Goal: Transaction & Acquisition: Register for event/course

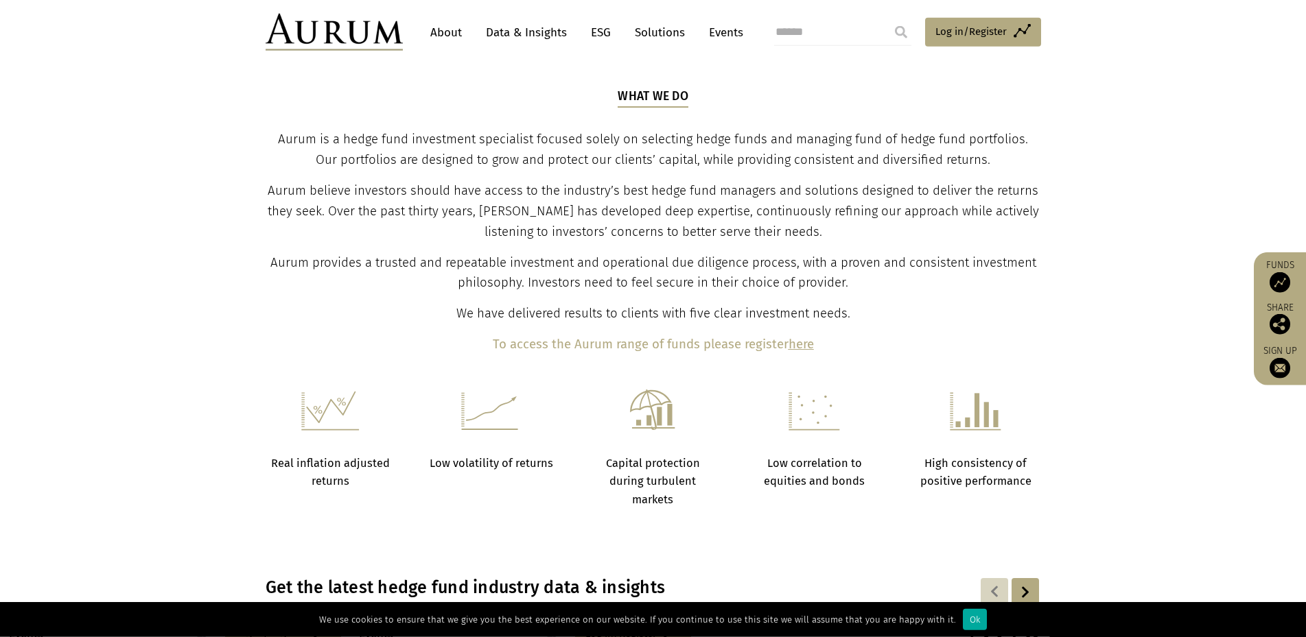
scroll to position [421, 0]
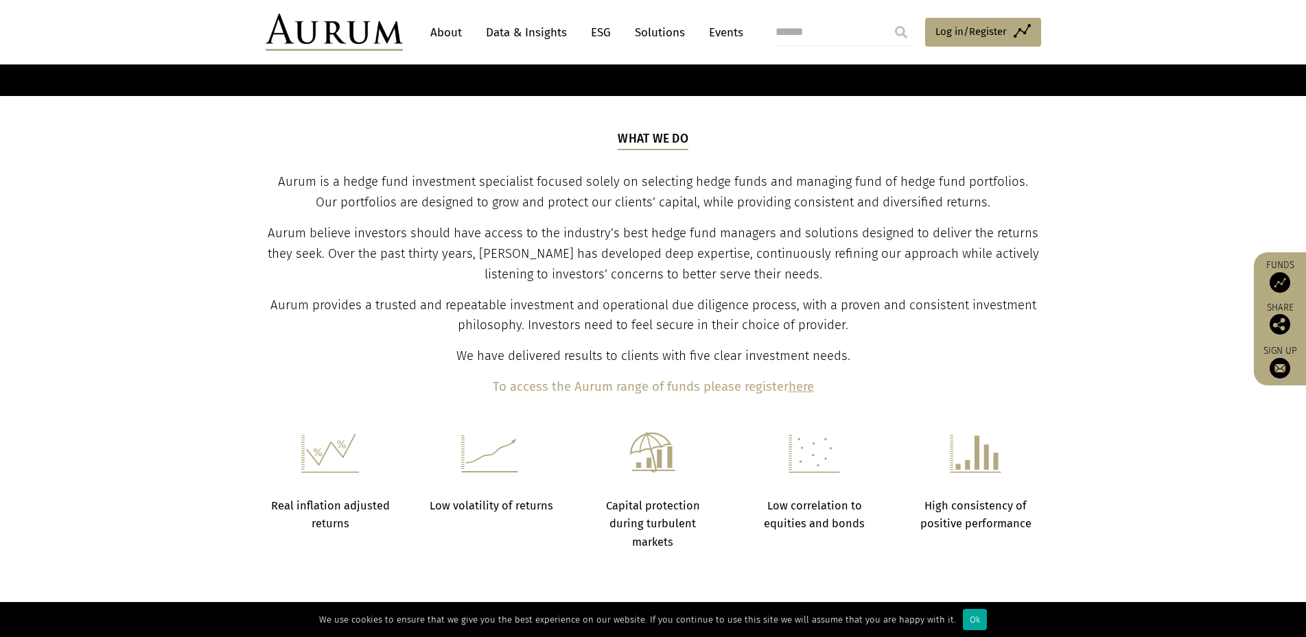
click at [443, 27] on link "About" at bounding box center [445, 32] width 45 height 25
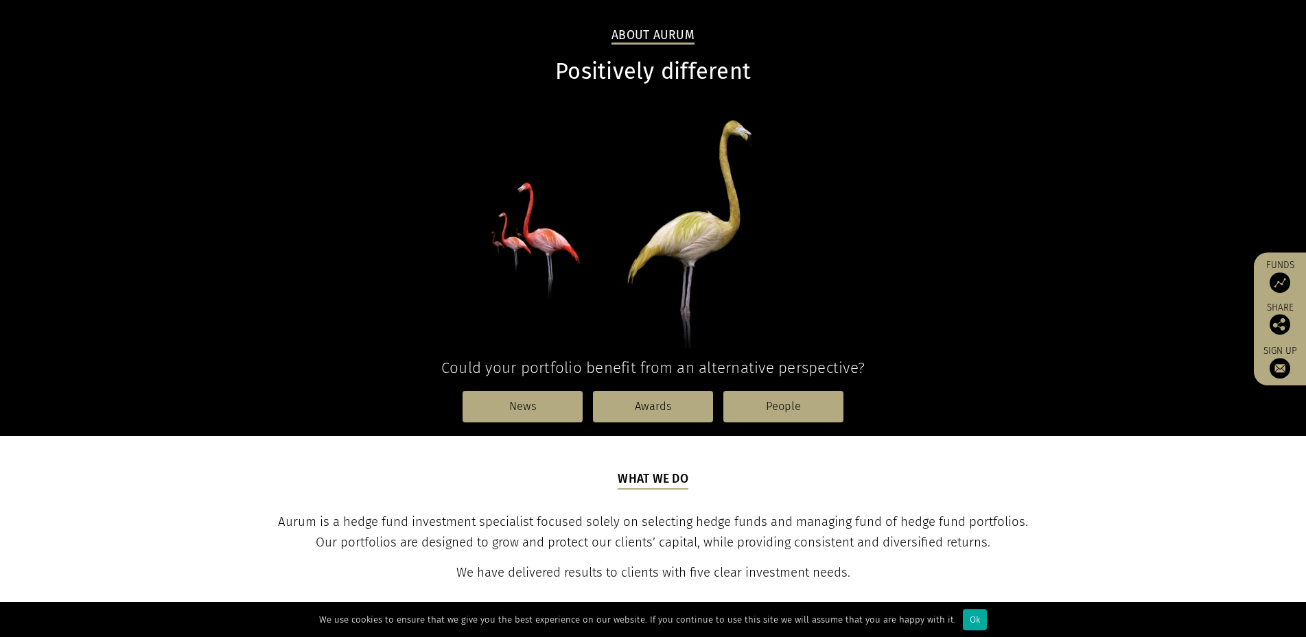
scroll to position [140, 0]
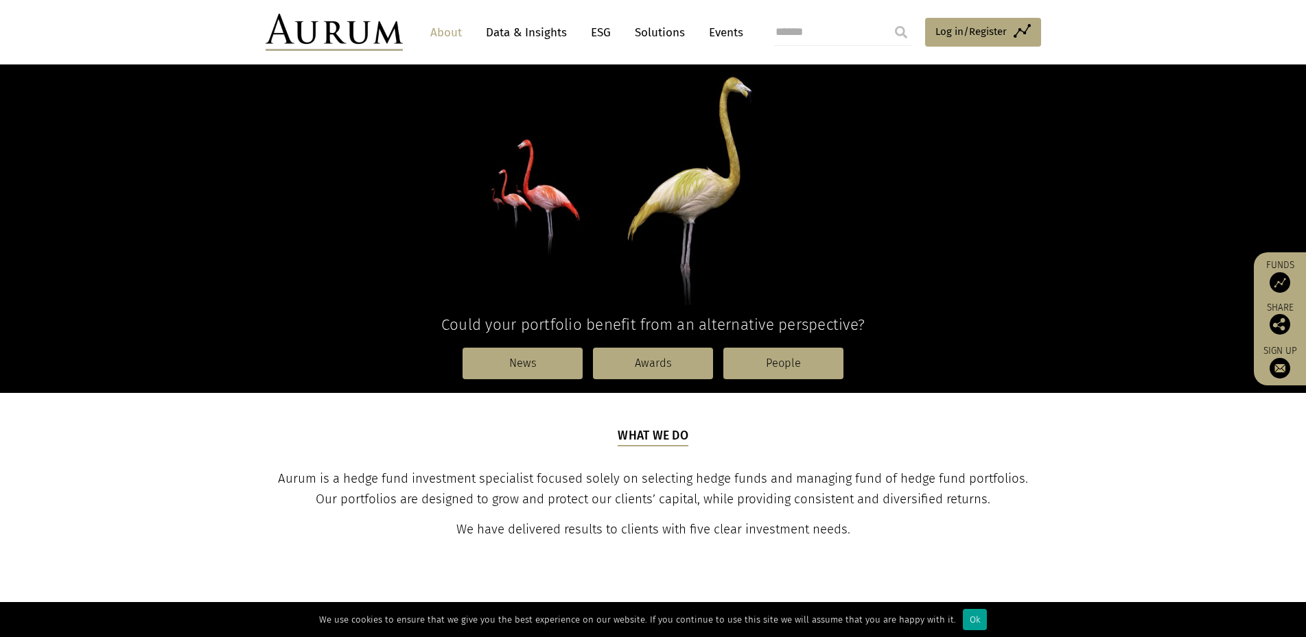
click at [963, 620] on div "Ok" at bounding box center [975, 619] width 24 height 21
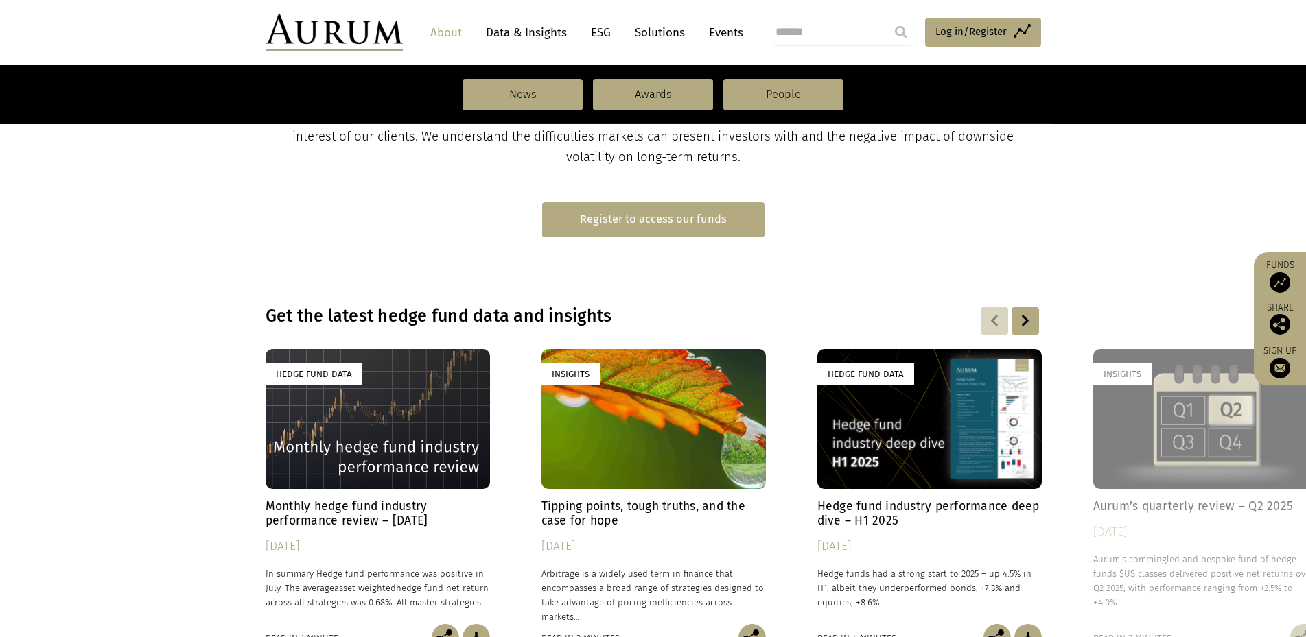
scroll to position [793, 0]
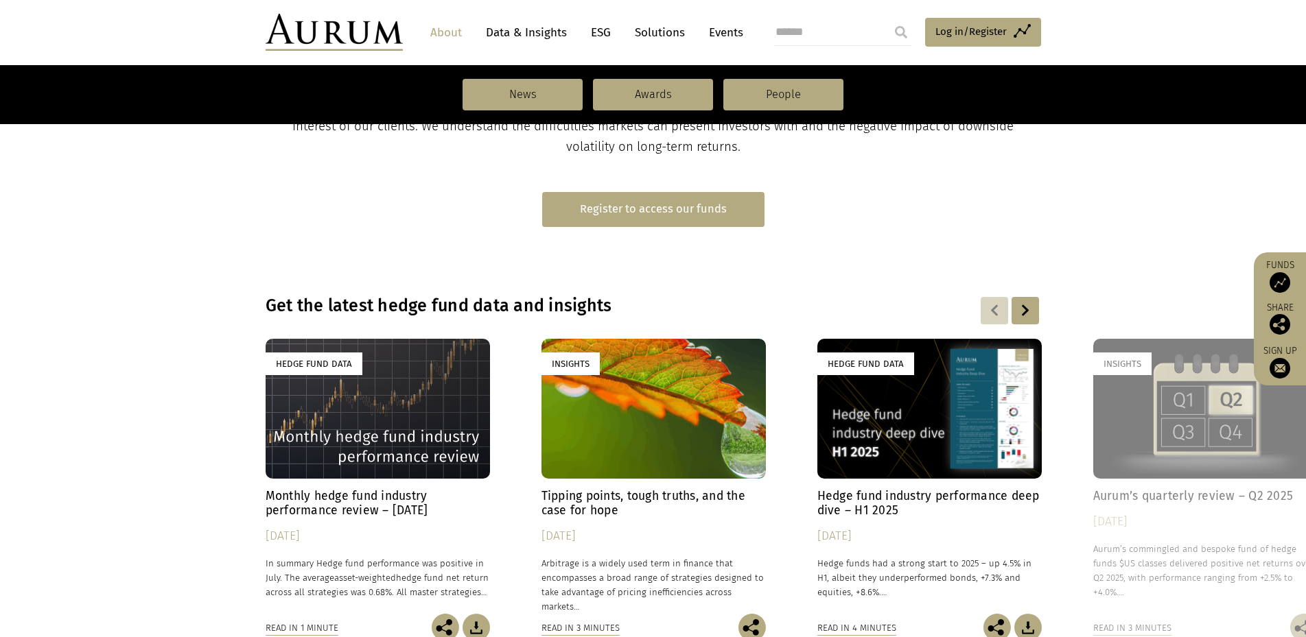
click at [661, 209] on link "Register to access our funds" at bounding box center [653, 209] width 222 height 35
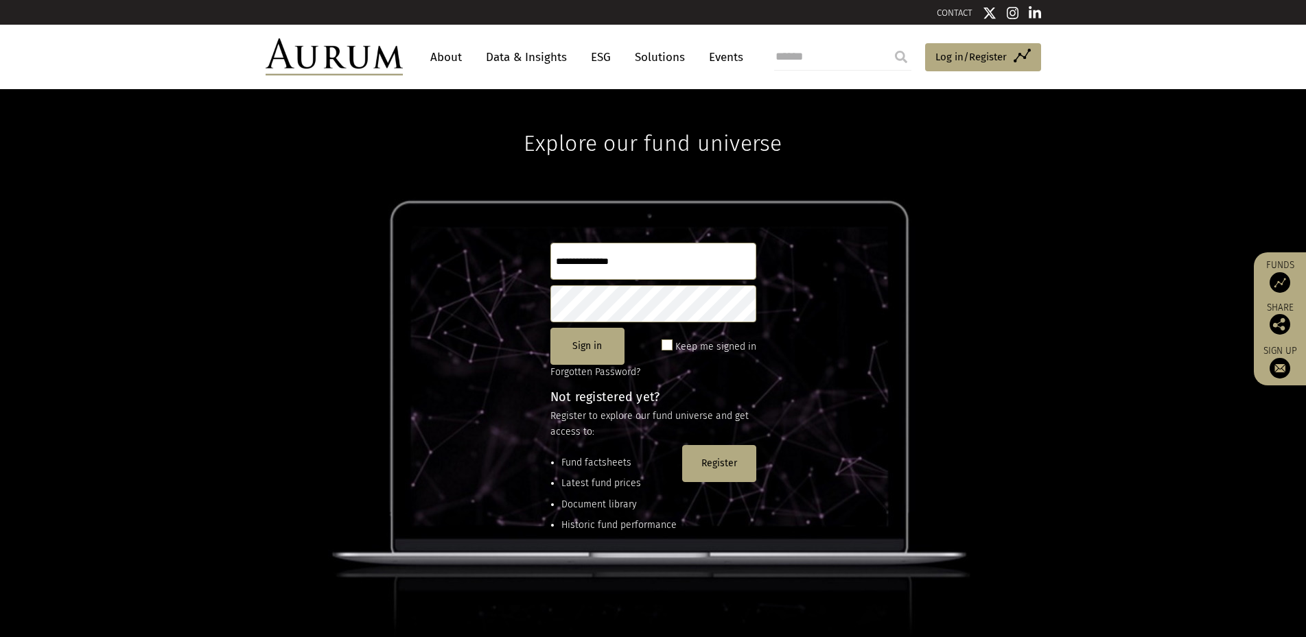
click at [600, 257] on input "text" at bounding box center [653, 261] width 206 height 37
type input "**********"
click at [728, 468] on button "Register" at bounding box center [719, 463] width 74 height 37
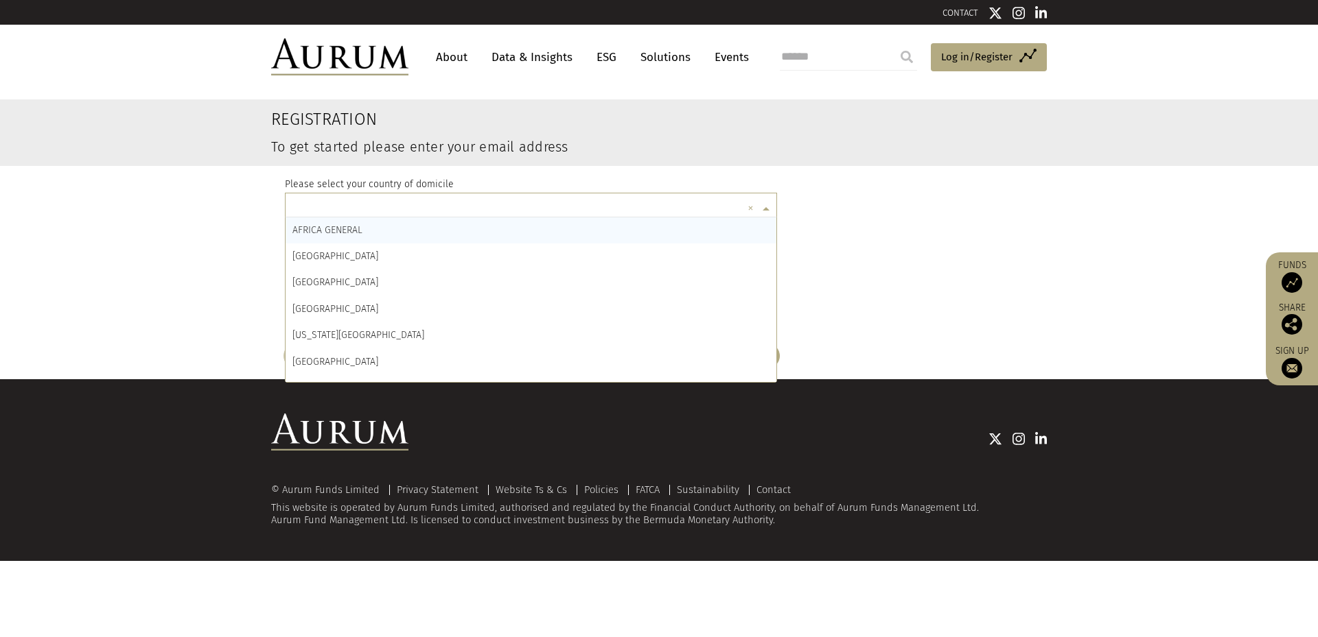
click at [764, 209] on span at bounding box center [767, 209] width 17 height 15
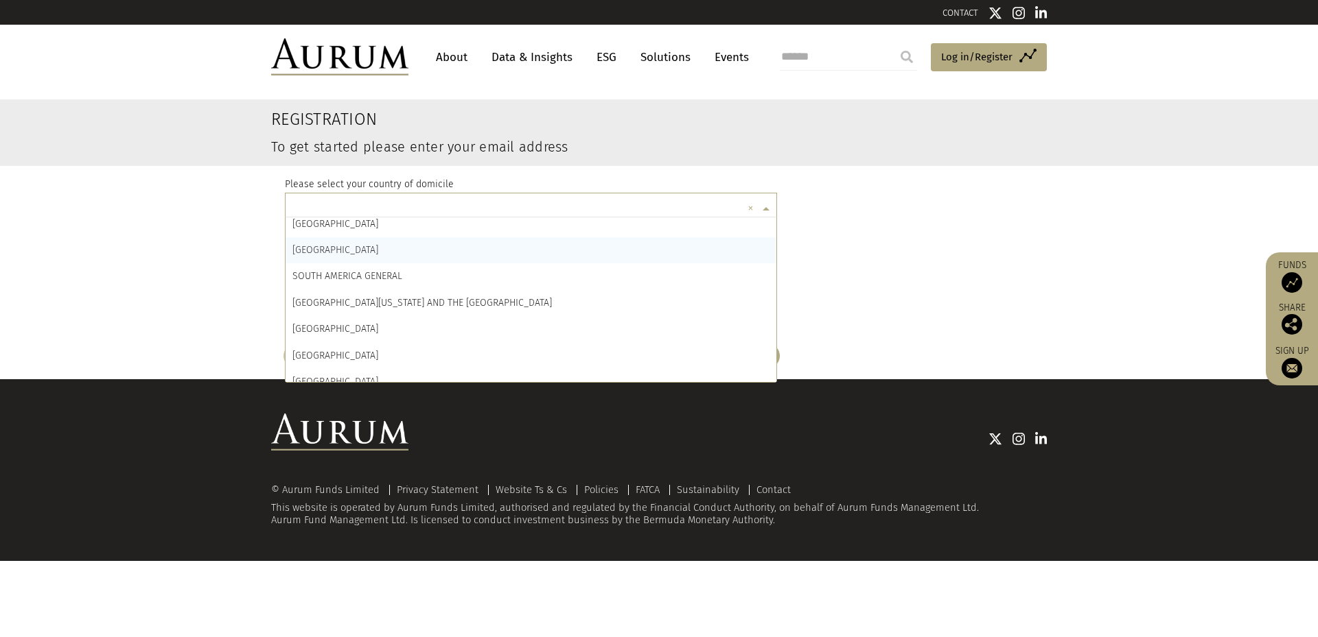
click at [325, 251] on span "SOUTH AFRICA" at bounding box center [335, 250] width 86 height 12
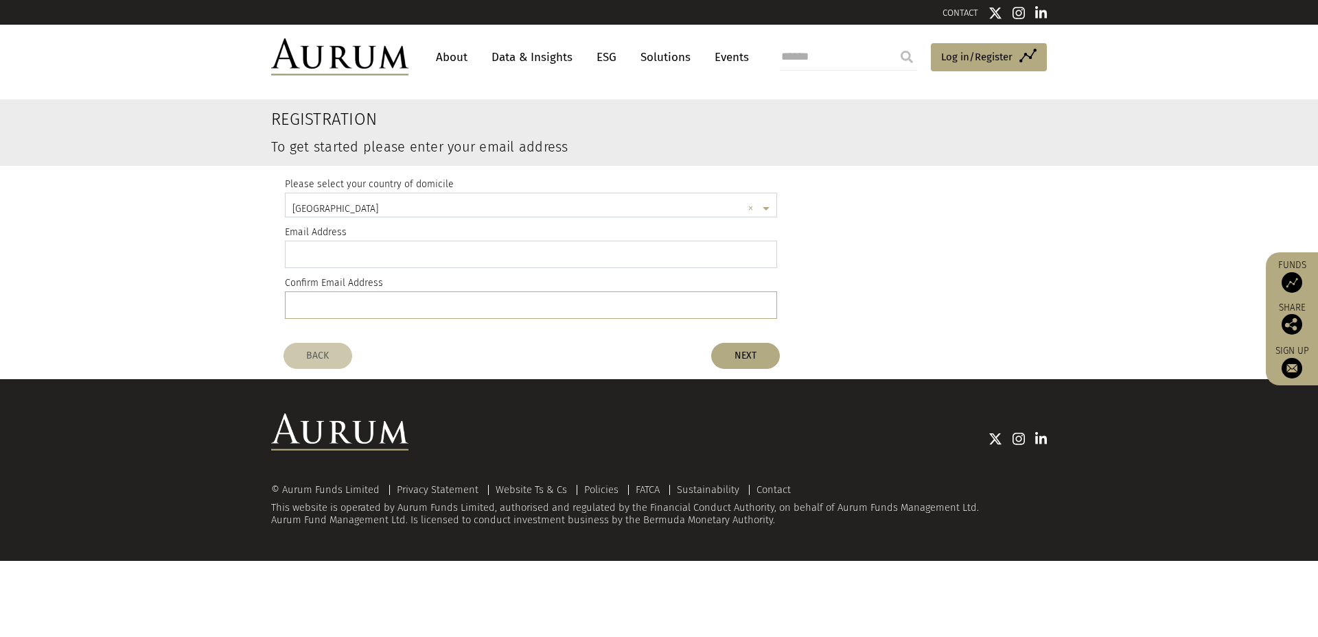
click at [325, 251] on input "email" at bounding box center [531, 254] width 492 height 27
type input "**********"
click at [350, 305] on input "email" at bounding box center [531, 305] width 492 height 27
type input "**********"
click at [735, 351] on button "NEXT" at bounding box center [745, 356] width 69 height 26
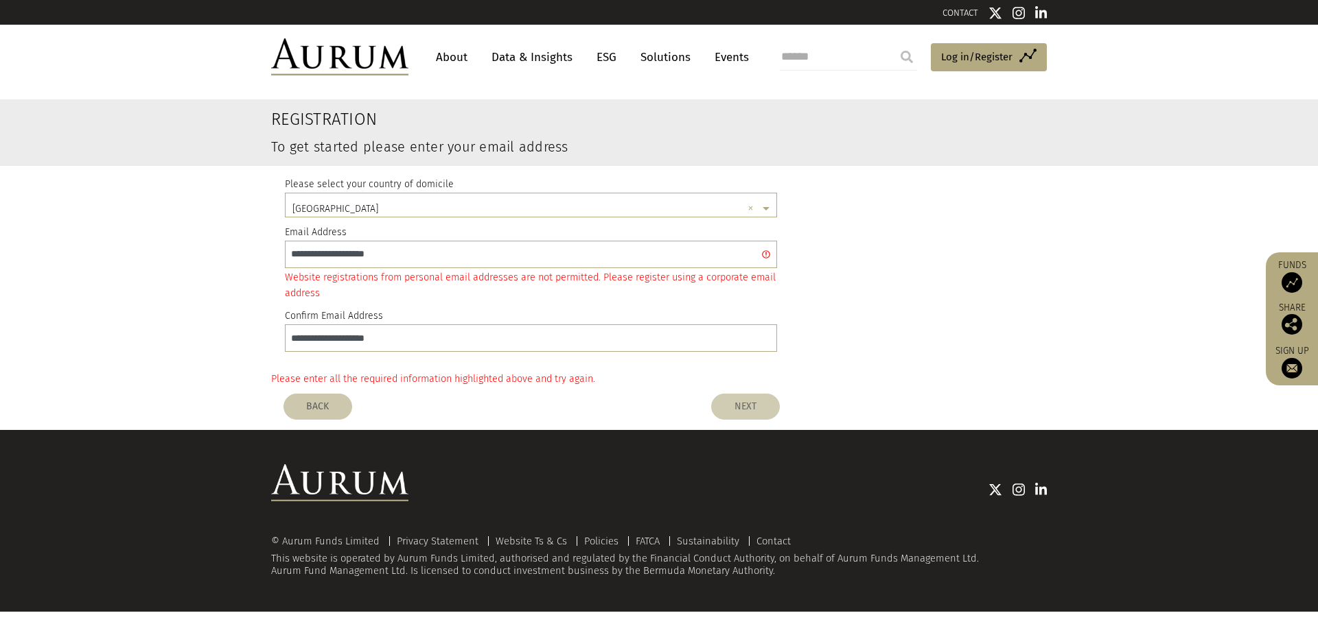
click at [734, 408] on button "NEXT" at bounding box center [745, 407] width 69 height 26
drag, startPoint x: 527, startPoint y: 53, endPoint x: 597, endPoint y: 54, distance: 70.0
click at [529, 54] on link "Data & Insights" at bounding box center [531, 57] width 95 height 25
click at [598, 54] on link "ESG" at bounding box center [606, 57] width 34 height 25
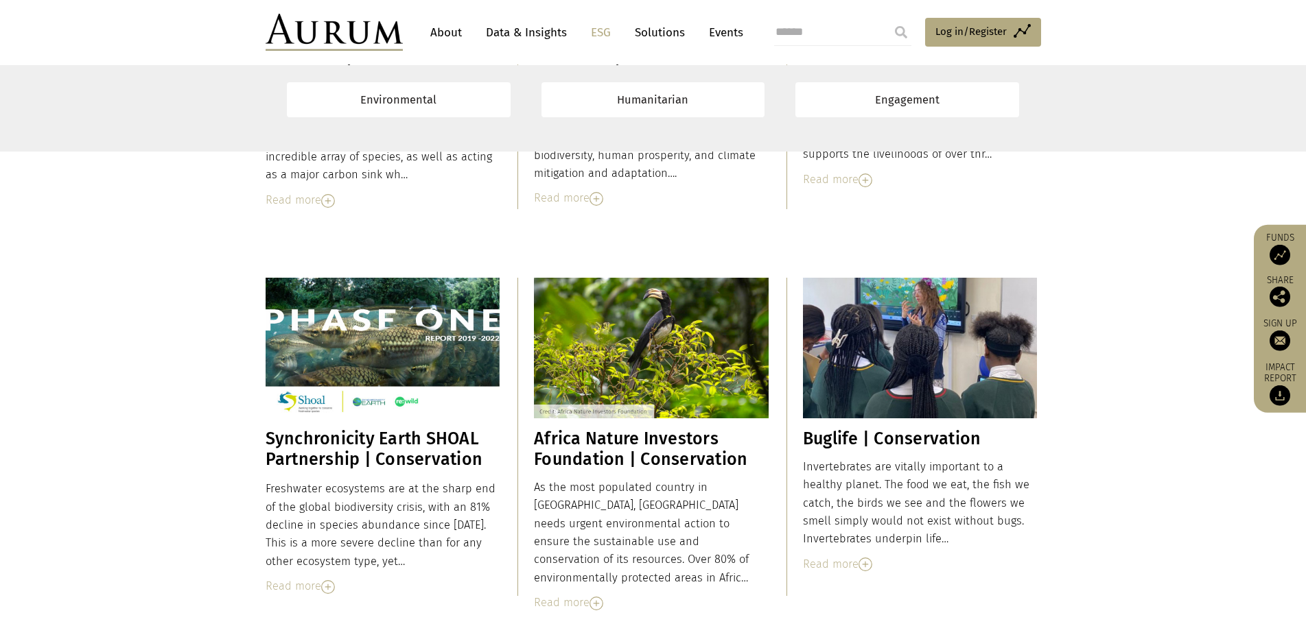
scroll to position [1960, 0]
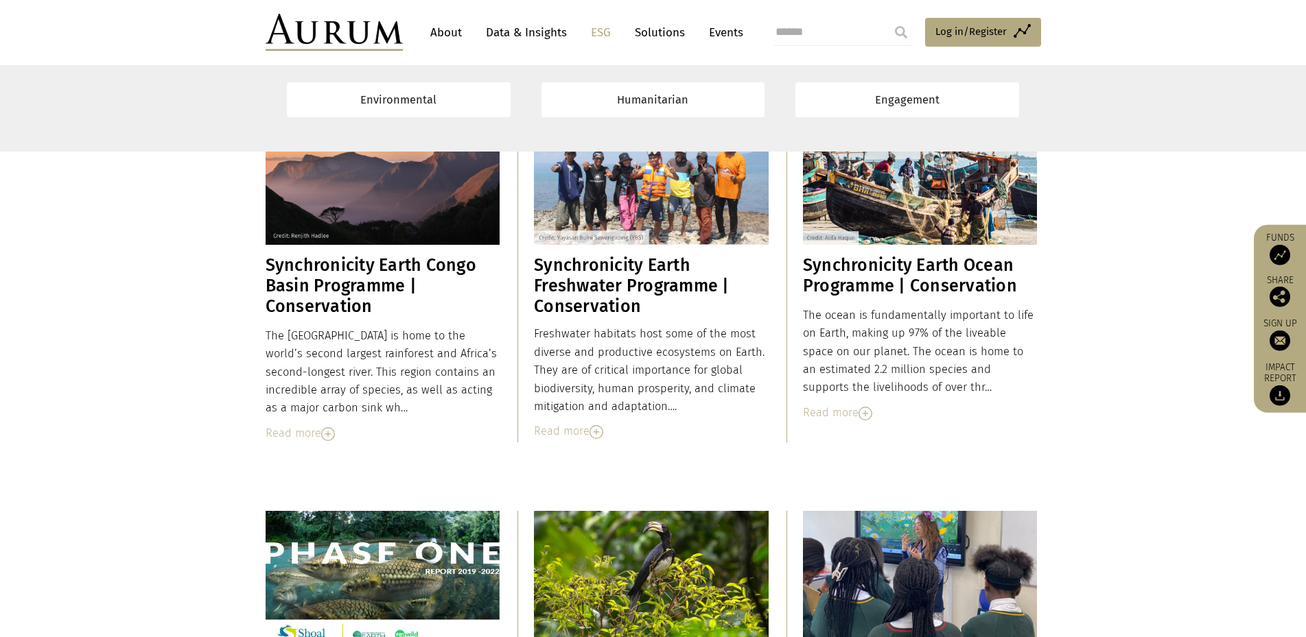
click at [517, 32] on link "Data & Insights" at bounding box center [526, 32] width 95 height 25
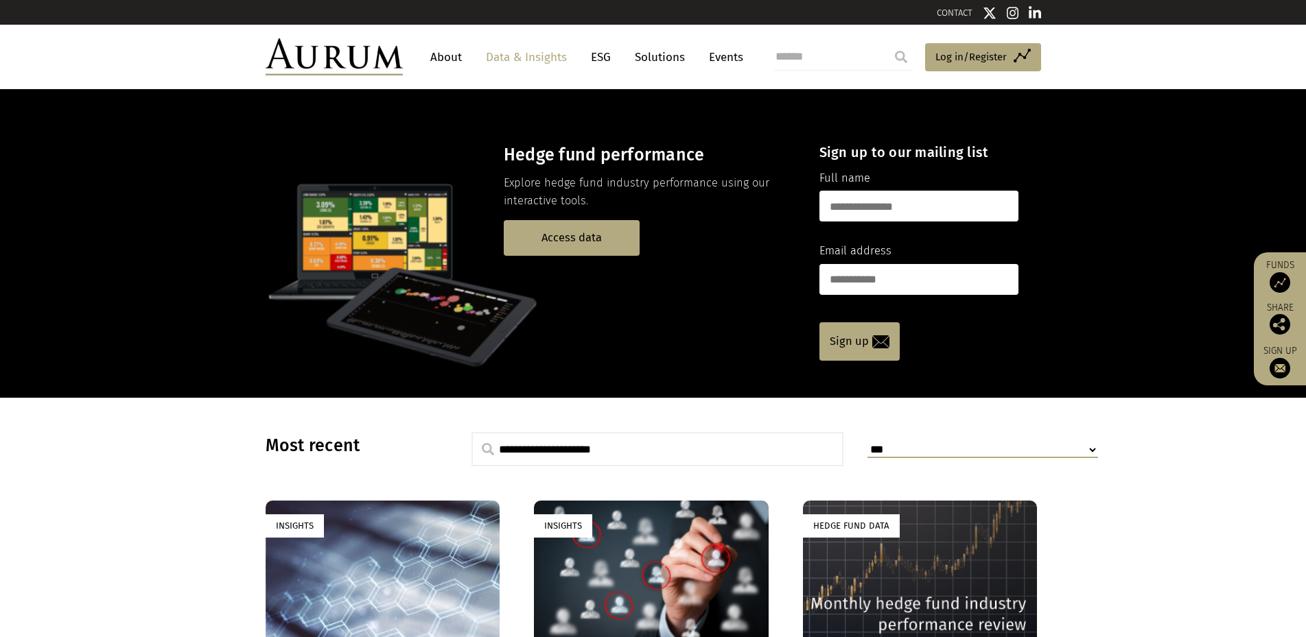
click at [441, 56] on link "About" at bounding box center [445, 57] width 45 height 25
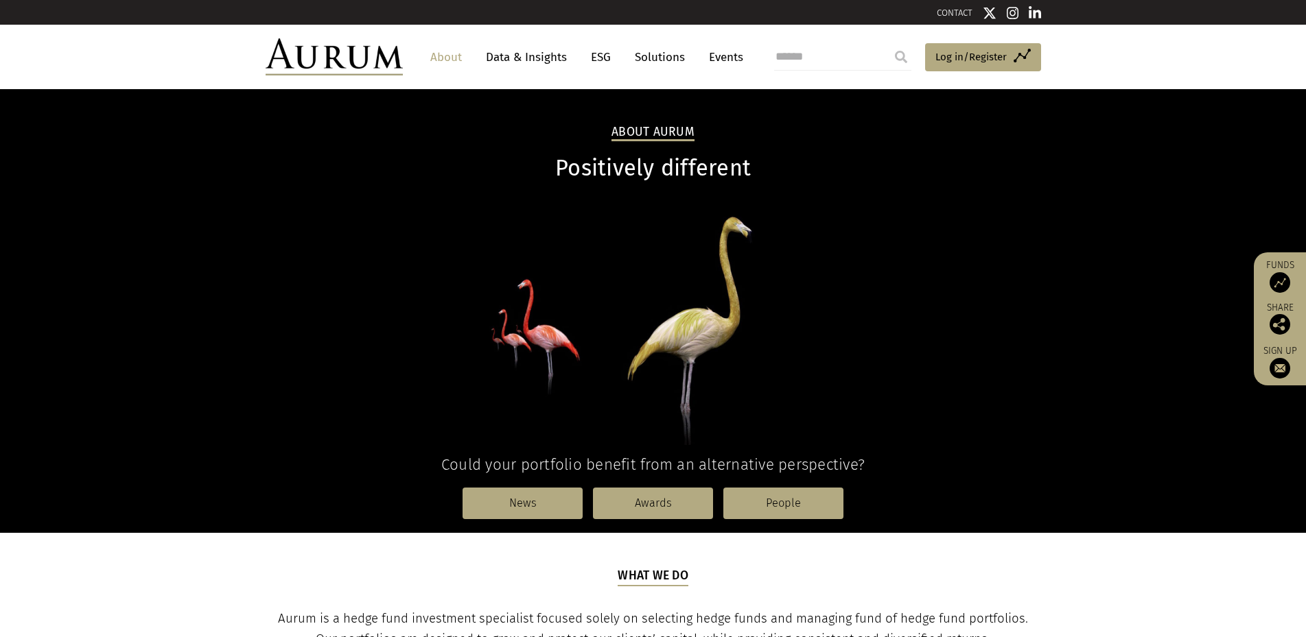
click at [1277, 282] on img at bounding box center [1279, 282] width 21 height 21
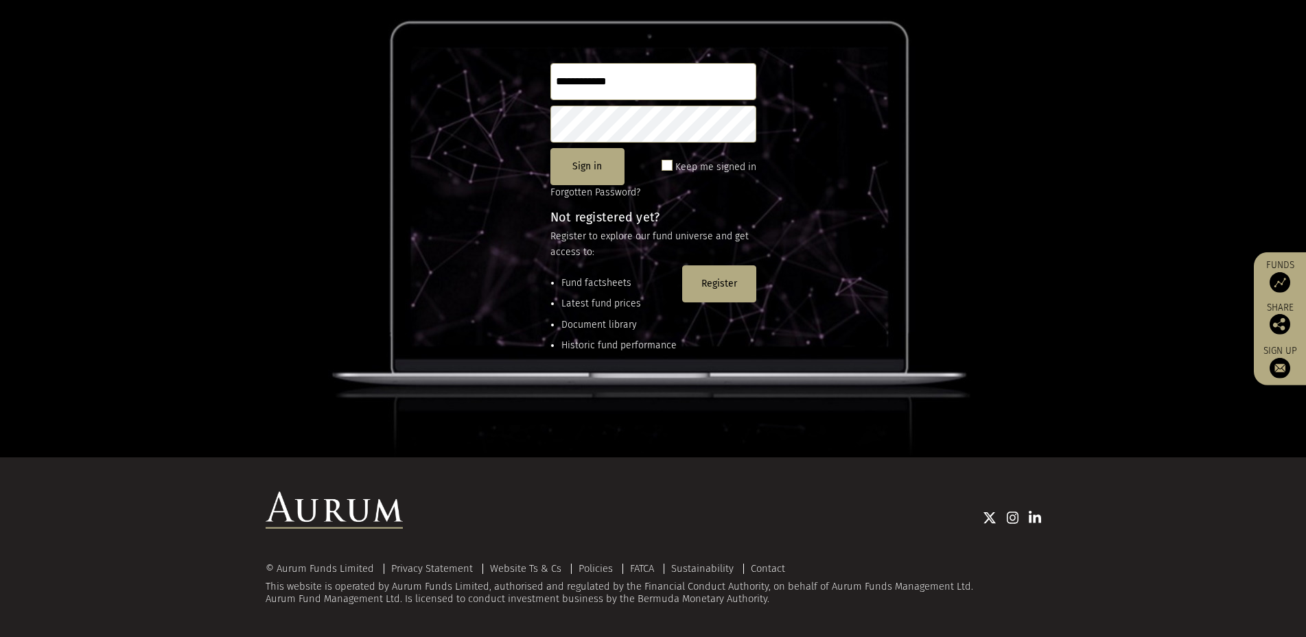
scroll to position [183, 0]
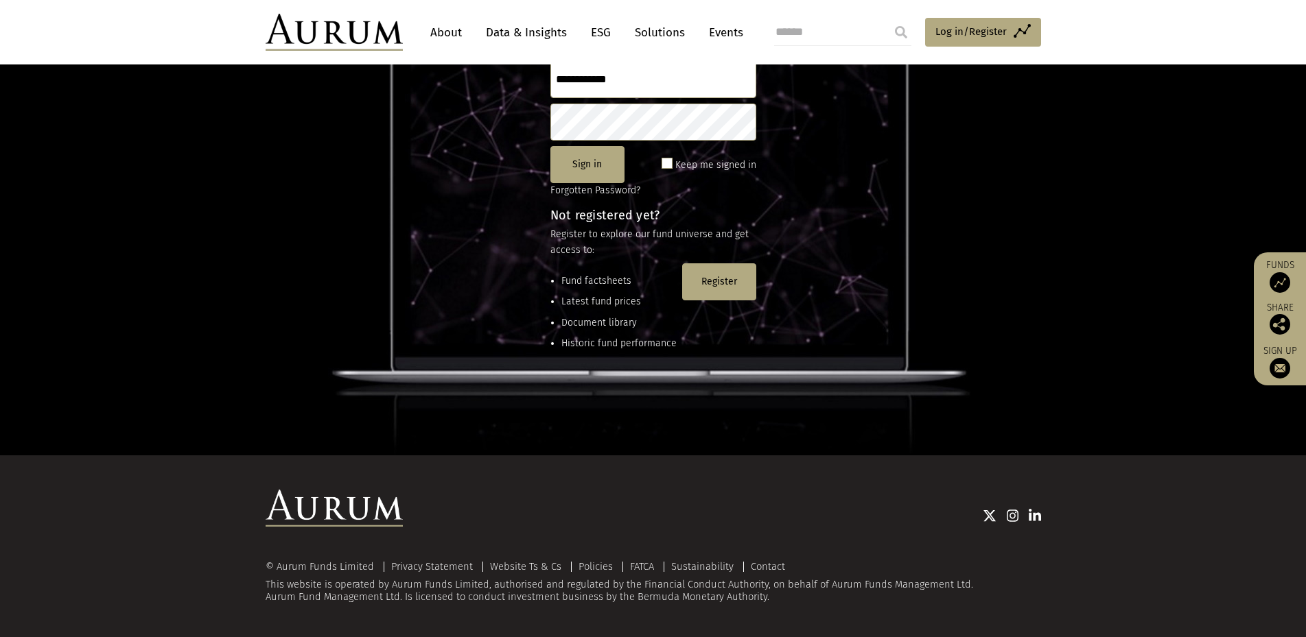
click at [1281, 368] on img at bounding box center [1279, 368] width 21 height 21
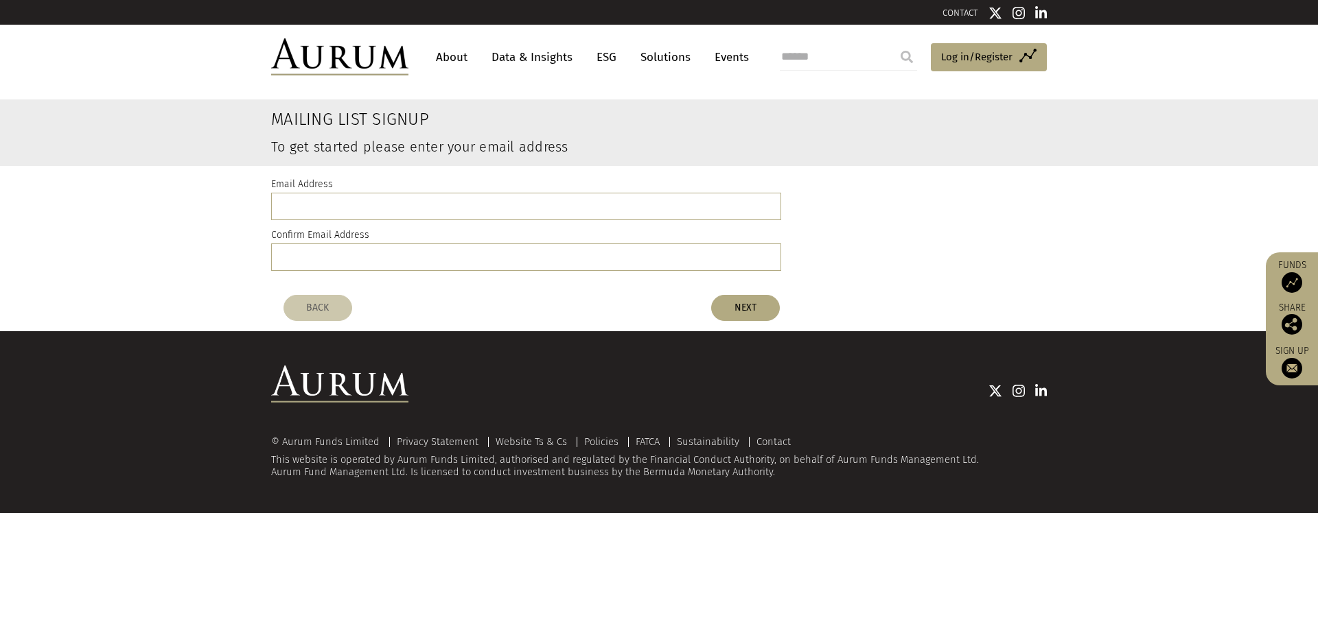
click at [658, 59] on link "Solutions" at bounding box center [665, 57] width 64 height 25
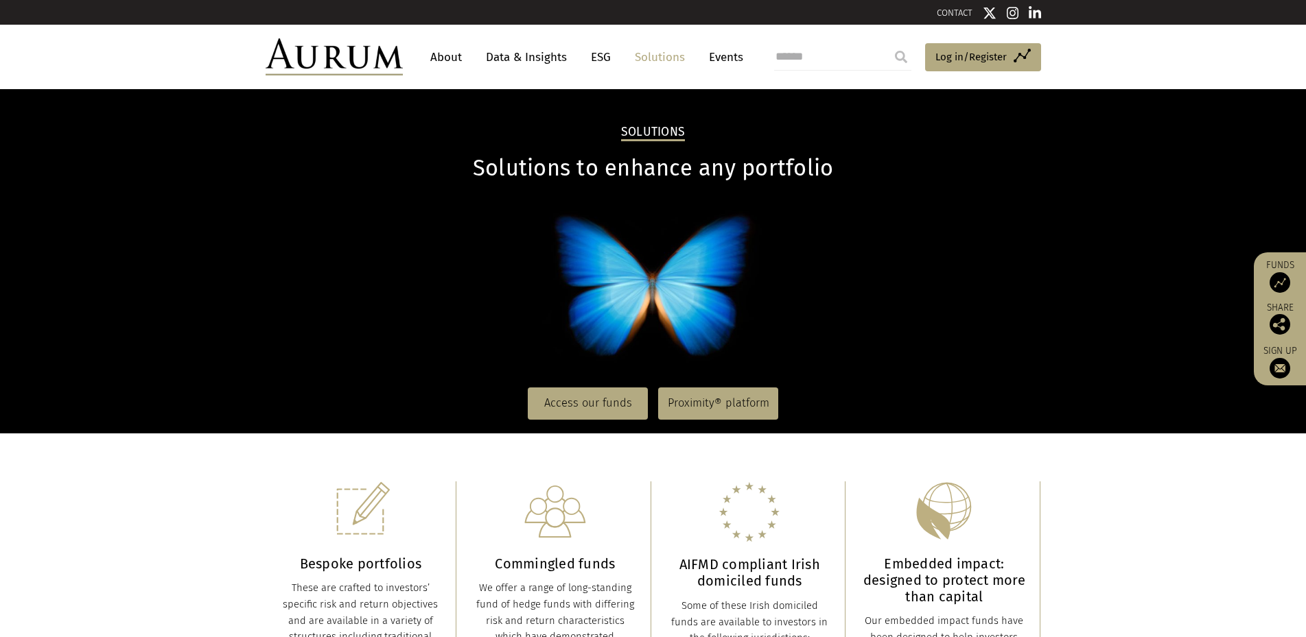
scroll to position [187, 0]
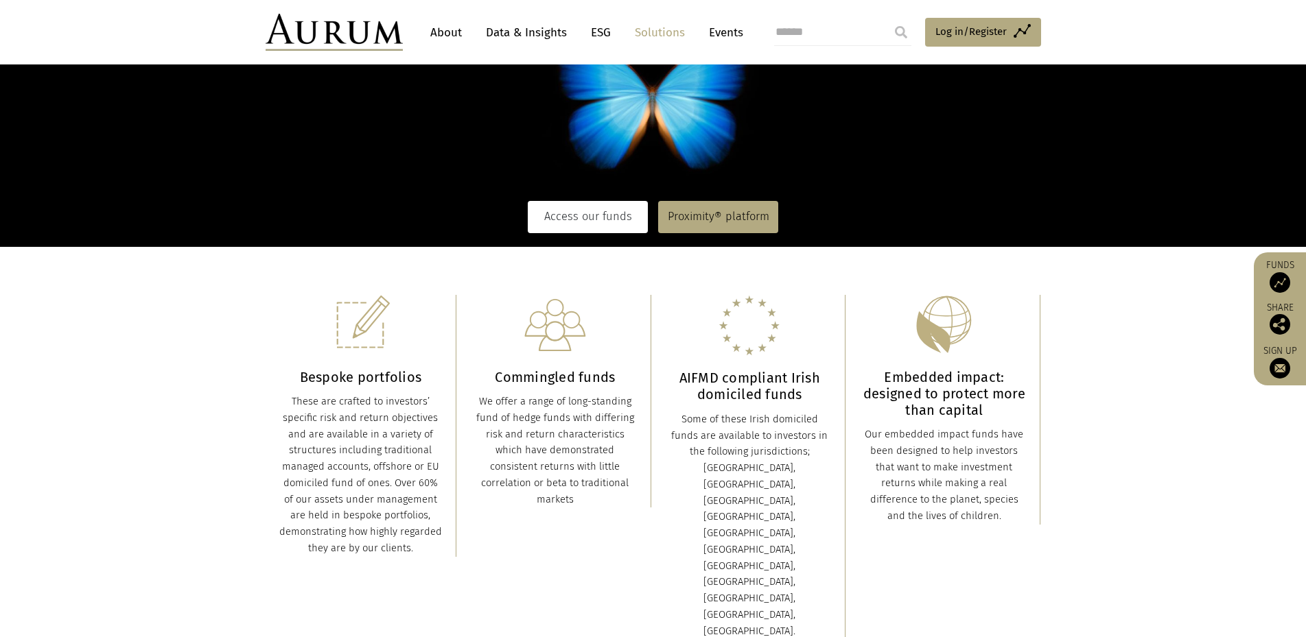
click at [592, 216] on link "Access our funds" at bounding box center [588, 217] width 120 height 32
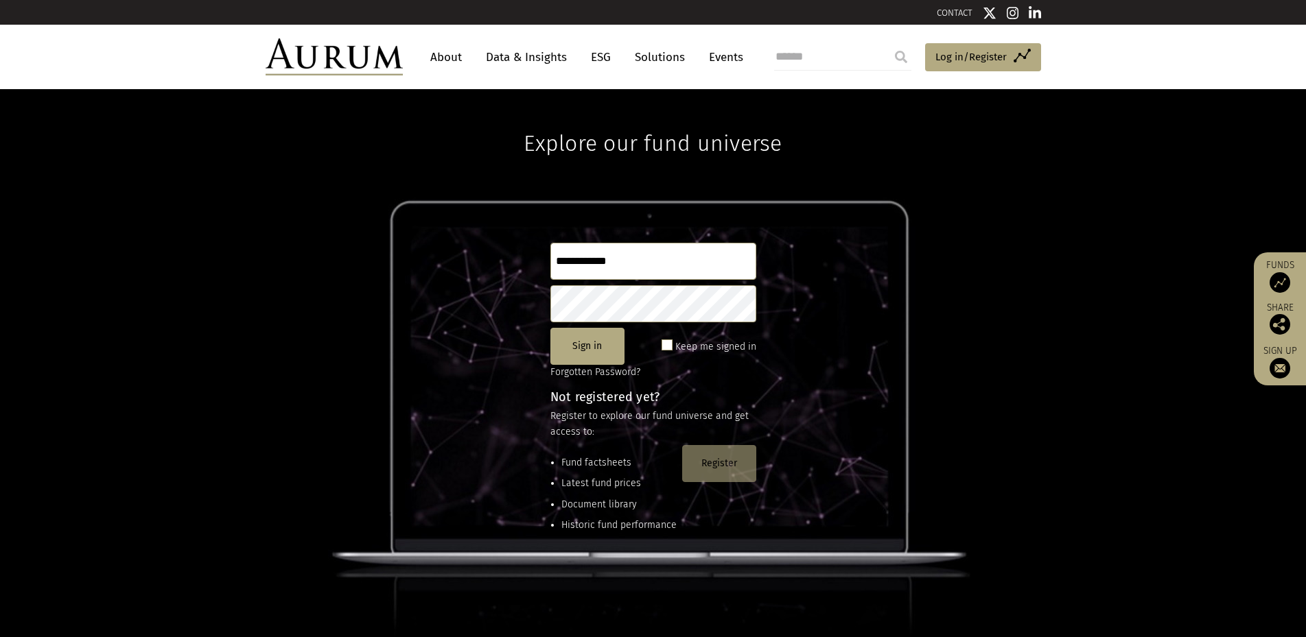
type input "**********"
click at [723, 469] on button "Register" at bounding box center [719, 463] width 74 height 37
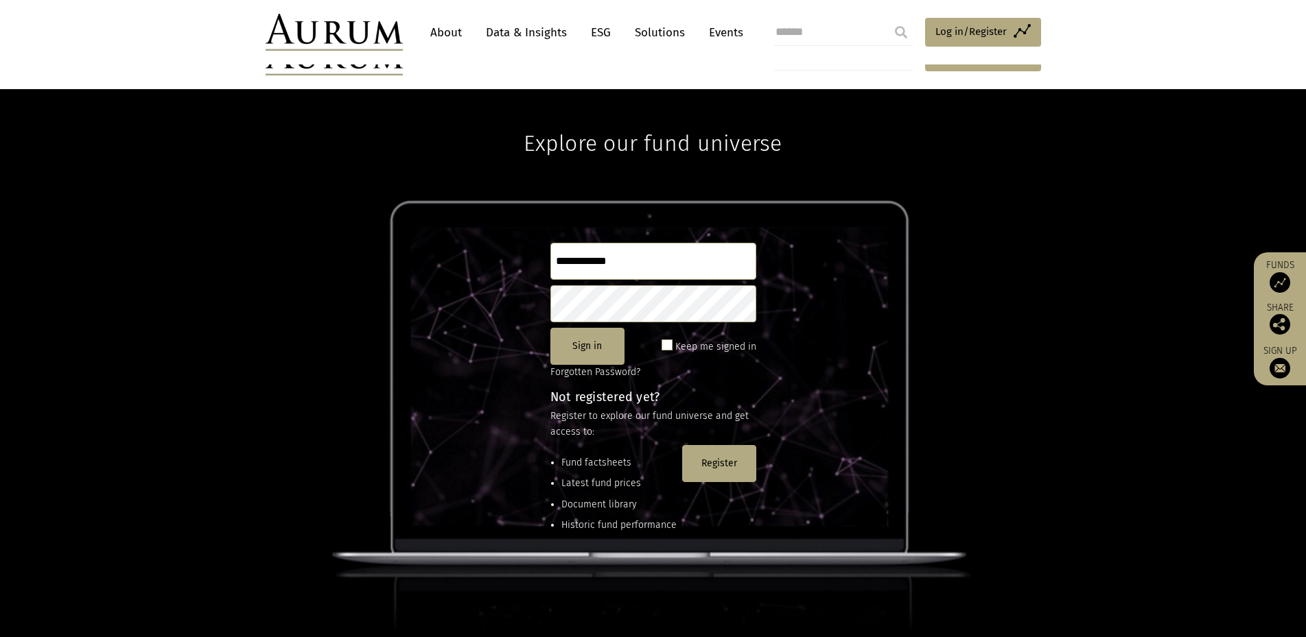
scroll to position [183, 0]
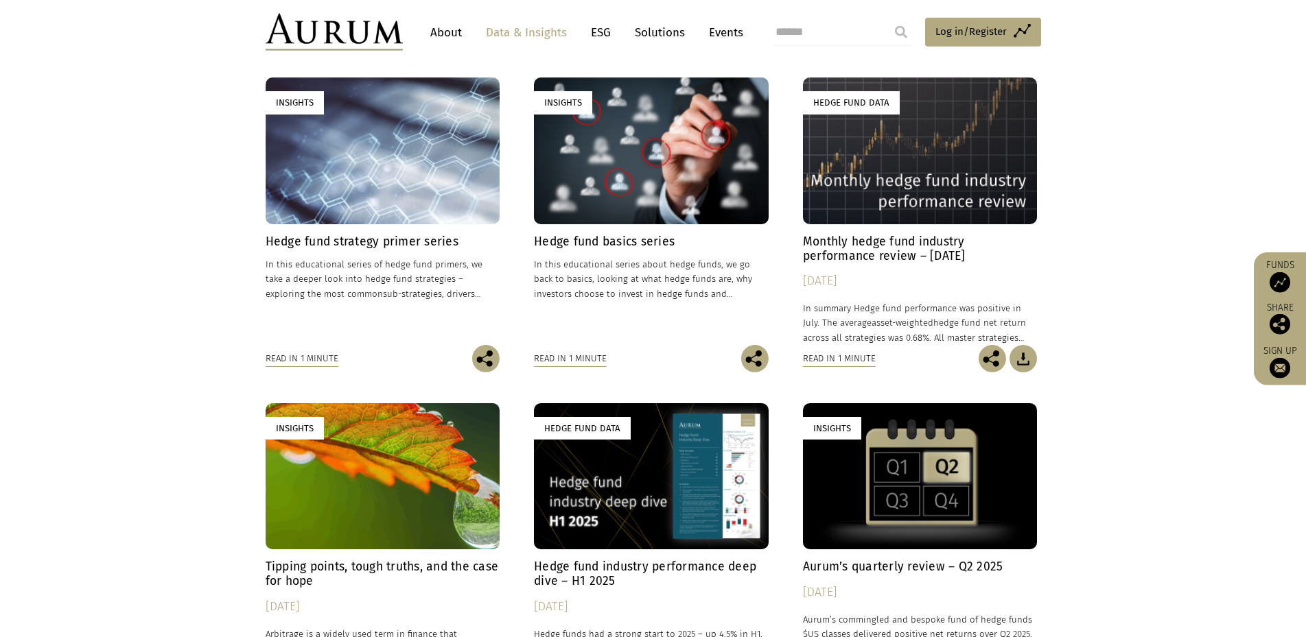
scroll to position [467, 0]
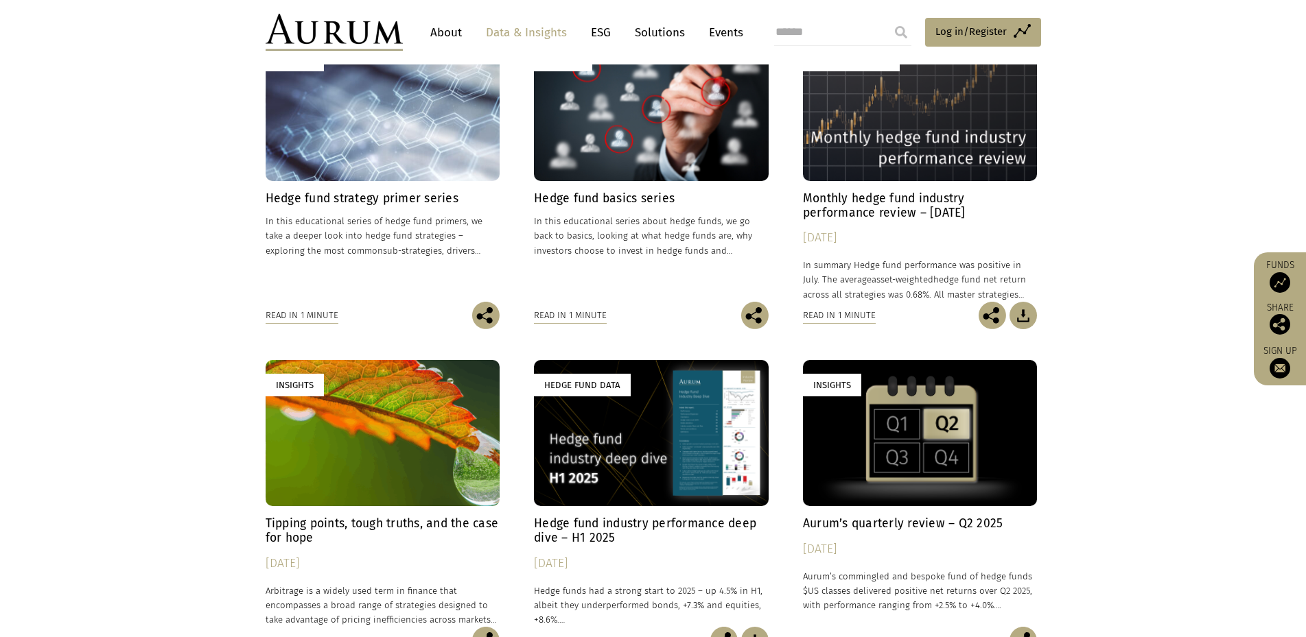
click at [310, 316] on div "Read in 1 minute" at bounding box center [302, 315] width 73 height 15
click at [335, 230] on p "In this educational series of hedge fund primers, we take a deeper look into he…" at bounding box center [383, 235] width 235 height 43
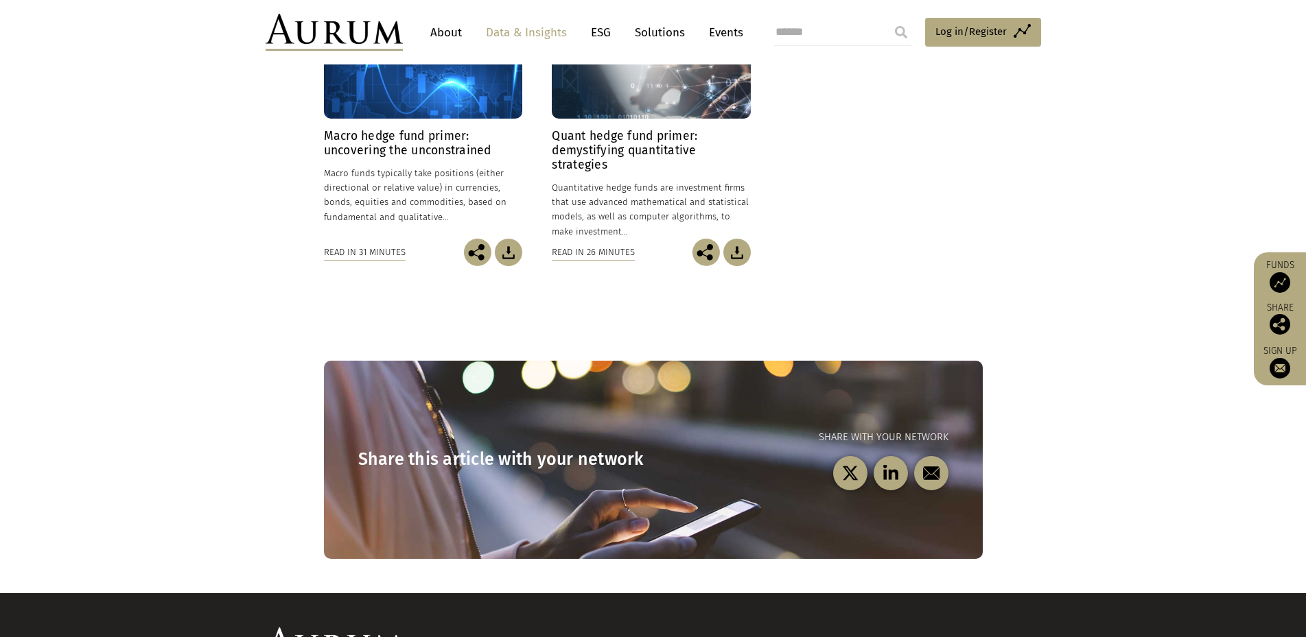
scroll to position [885, 0]
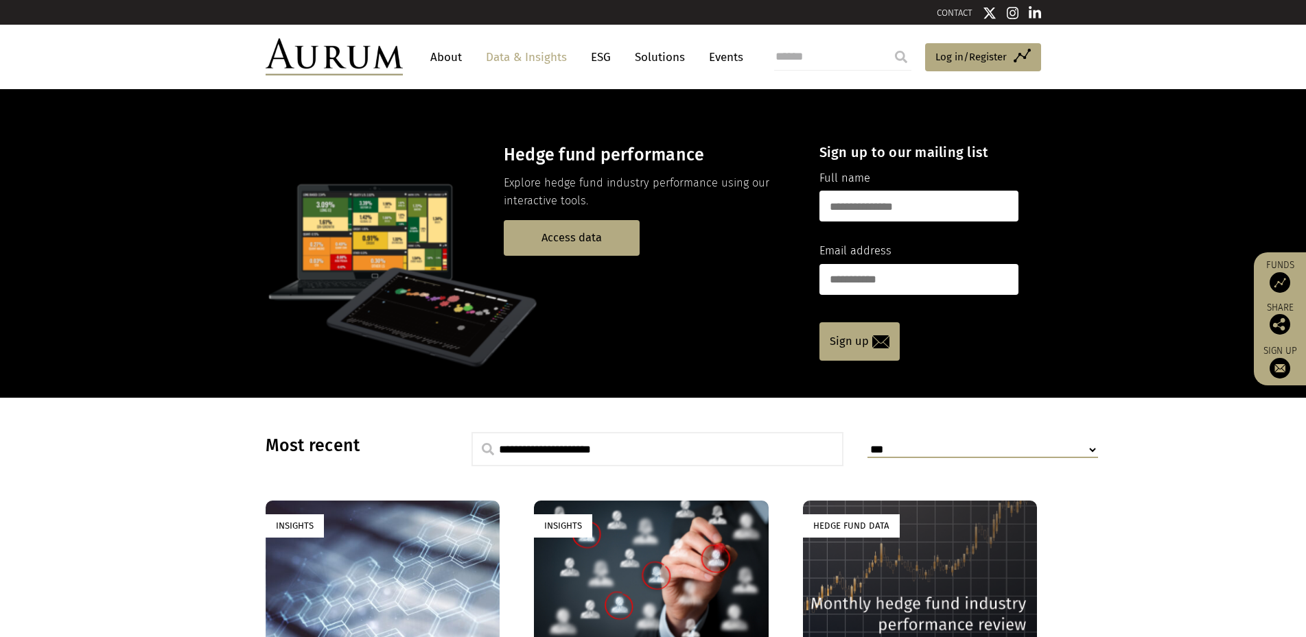
click at [721, 51] on link "Events" at bounding box center [722, 57] width 41 height 25
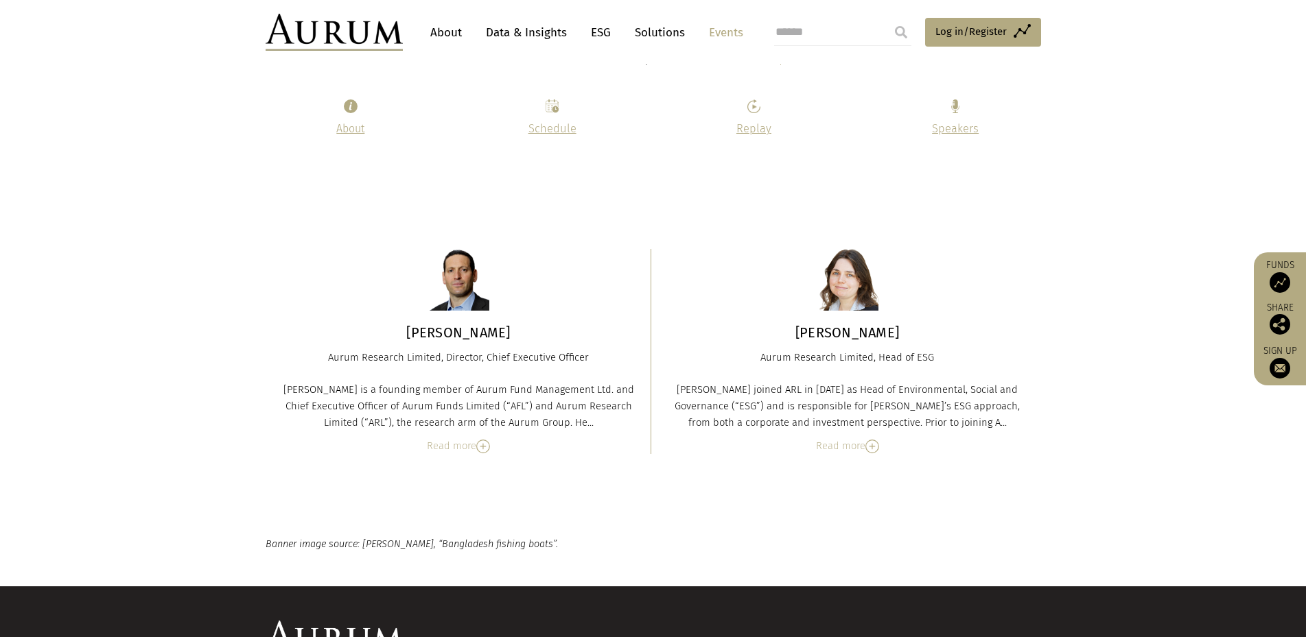
scroll to position [6695, 0]
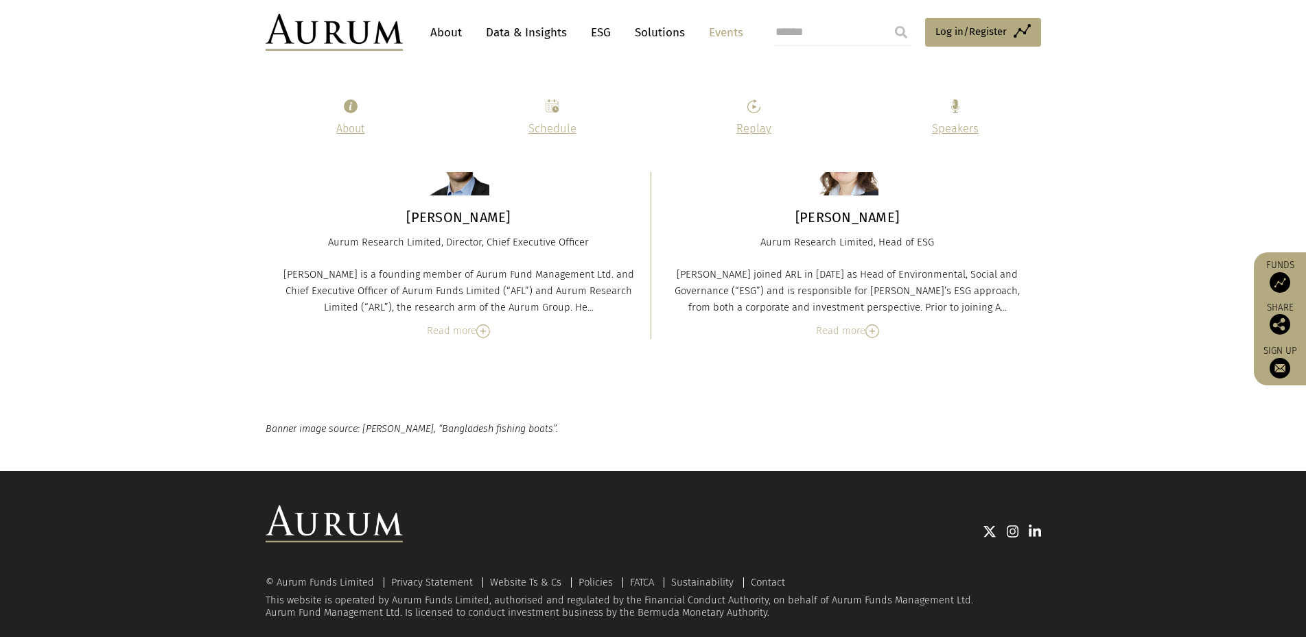
click at [795, 33] on input "search" at bounding box center [842, 32] width 137 height 27
type input "****"
click at [897, 29] on input "submit" at bounding box center [900, 32] width 27 height 27
